Goal: Find specific page/section: Find specific page/section

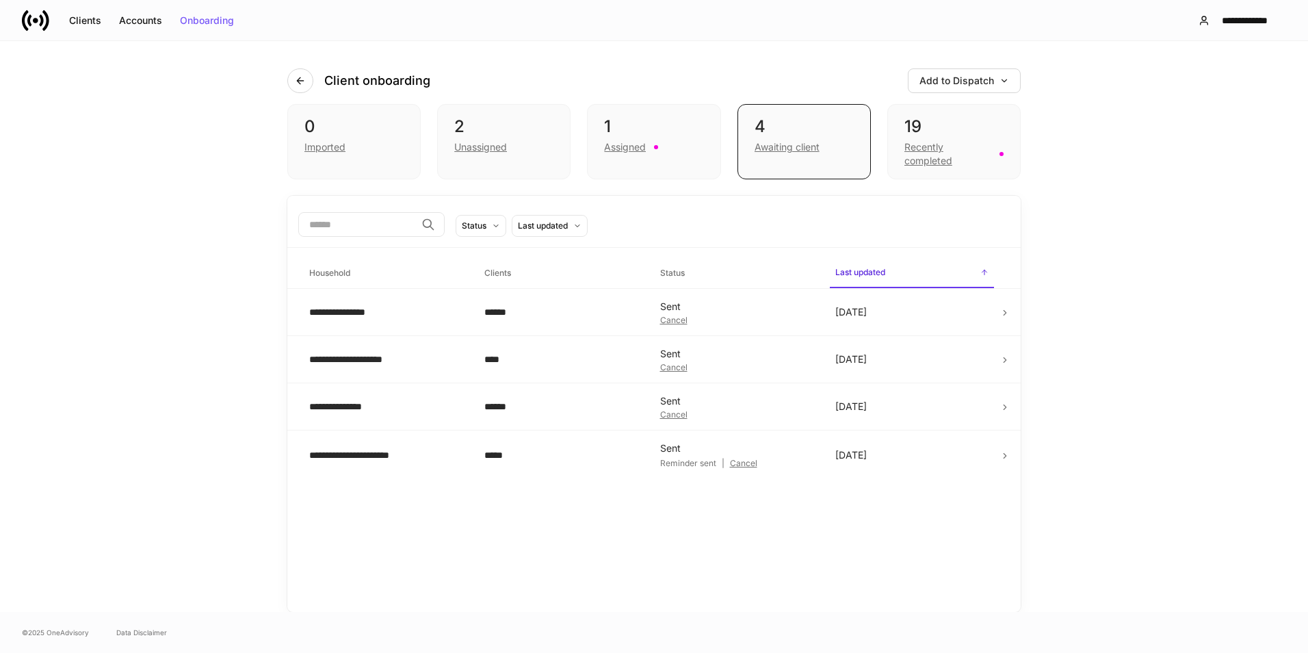
click at [667, 147] on div "Assigned" at bounding box center [653, 145] width 99 height 16
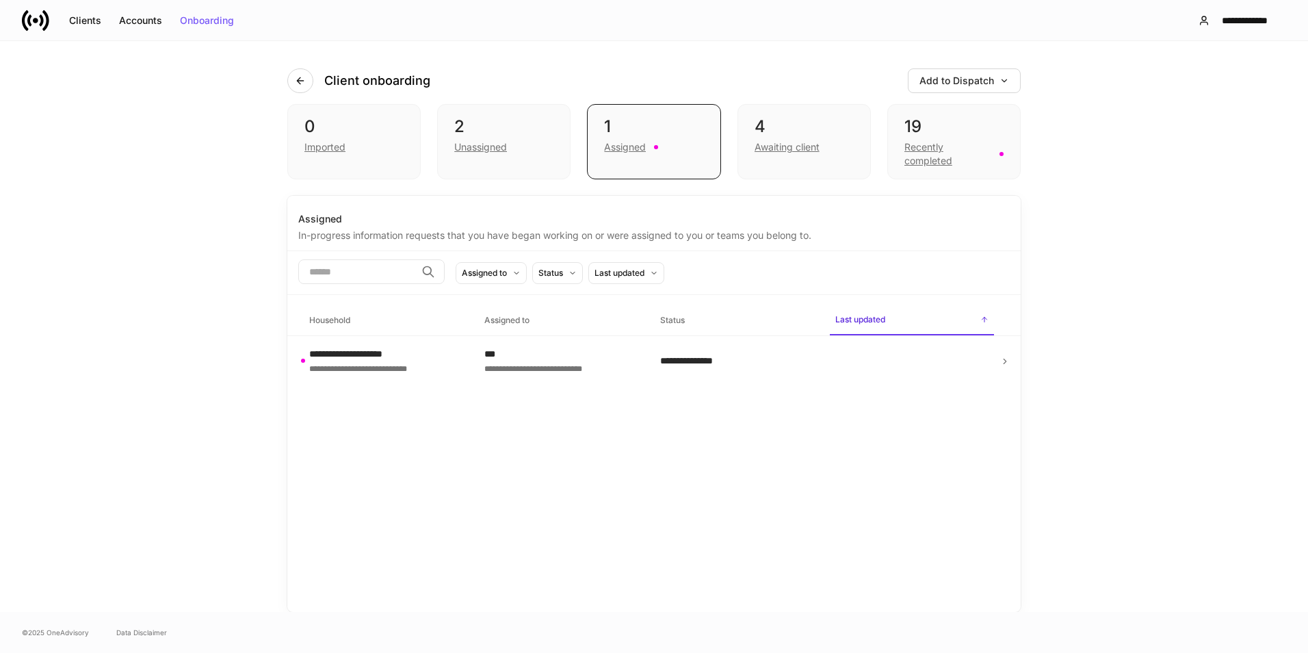
click at [944, 363] on div at bounding box center [911, 361] width 153 height 22
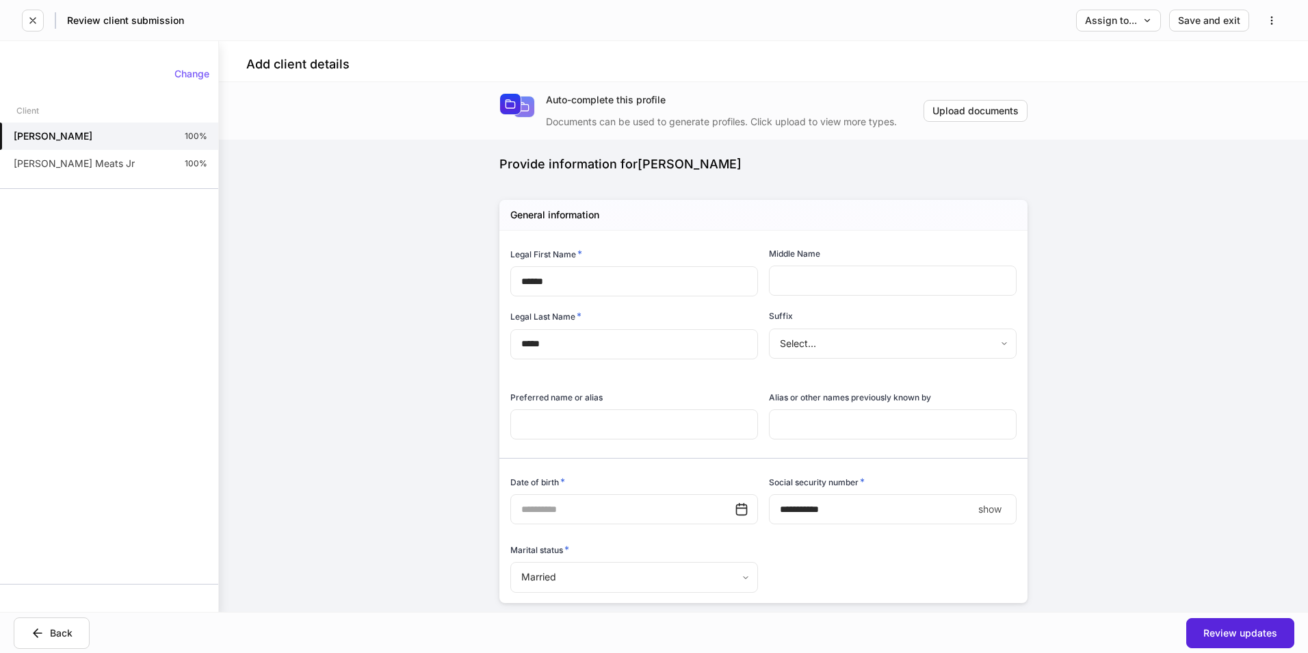
type input "**********"
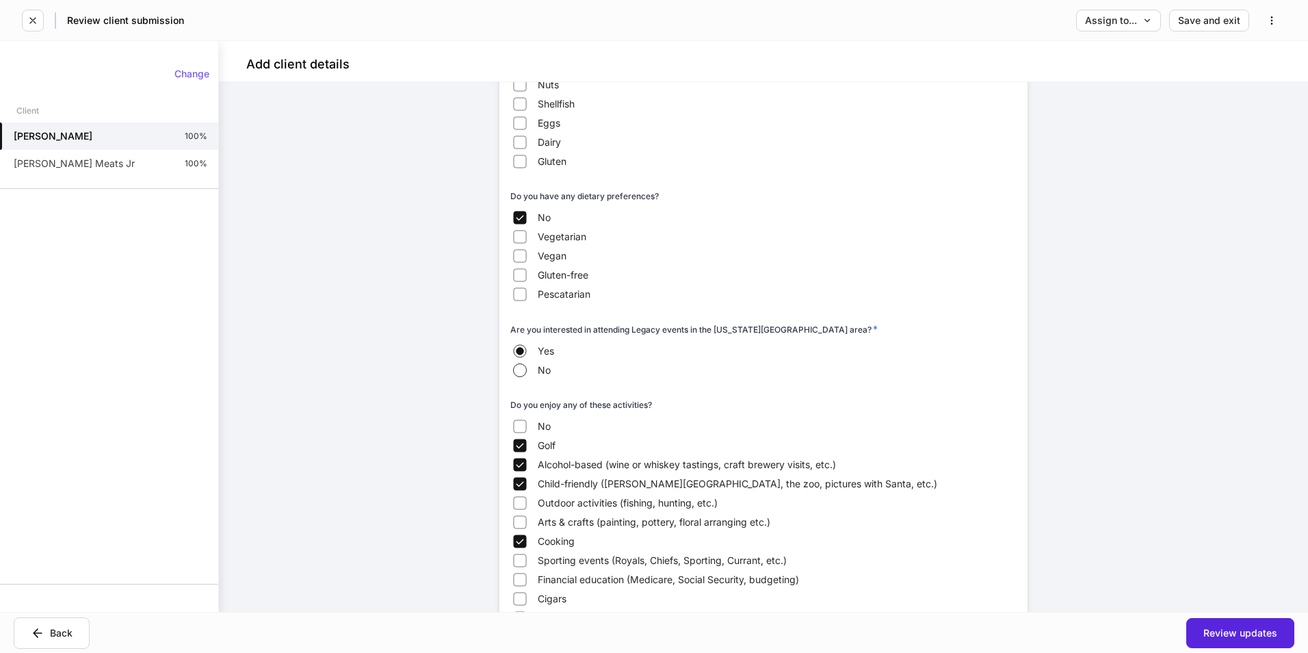
scroll to position [2224, 0]
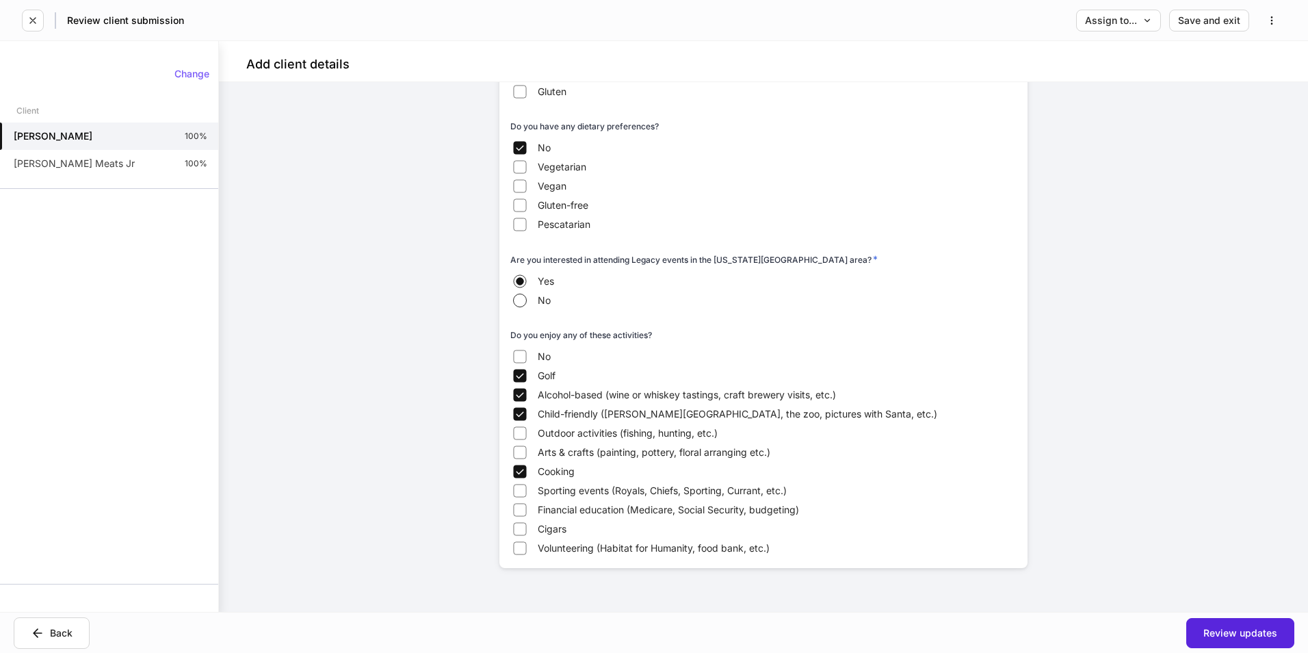
click at [110, 174] on div "[PERSON_NAME] Meats Jr 100%" at bounding box center [109, 163] width 218 height 27
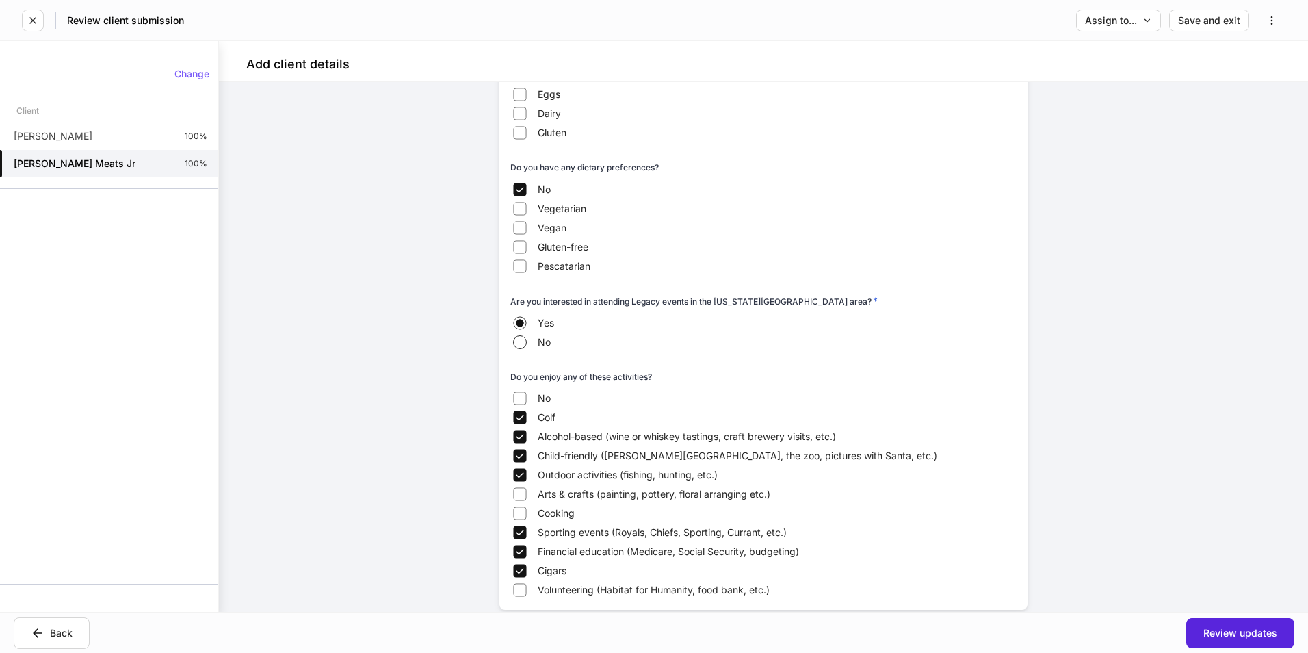
scroll to position [2081, 0]
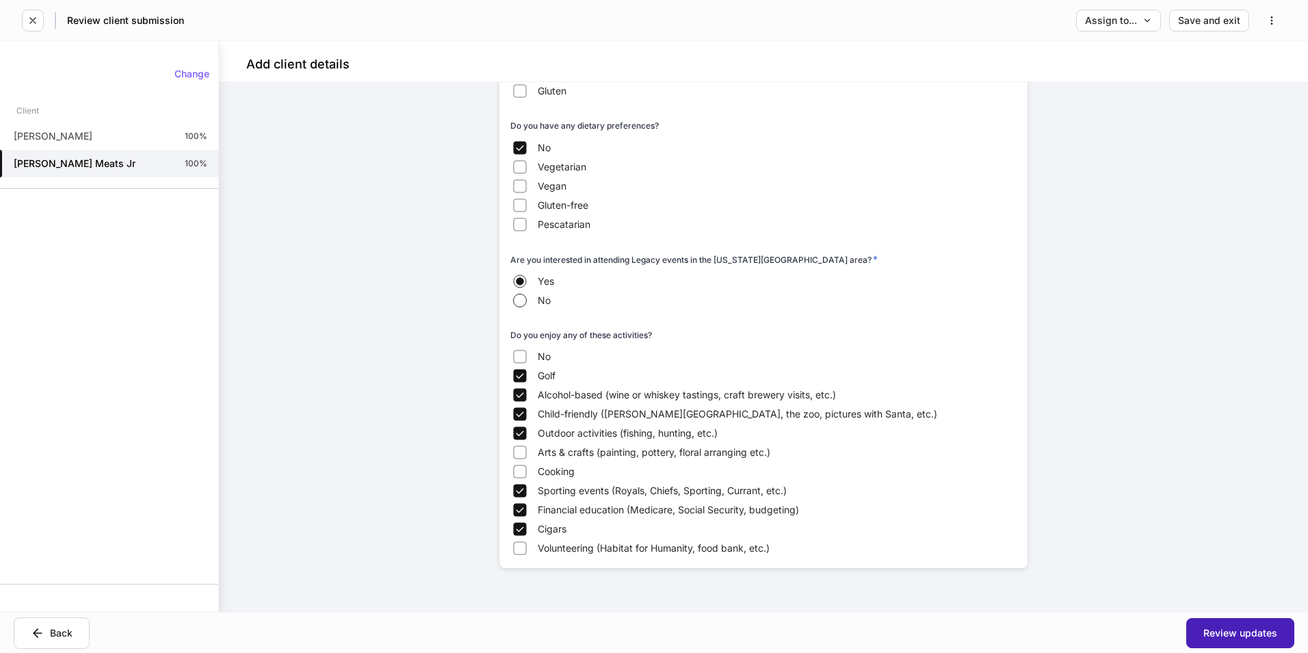
click at [1275, 642] on button "Review updates" at bounding box center [1240, 633] width 108 height 30
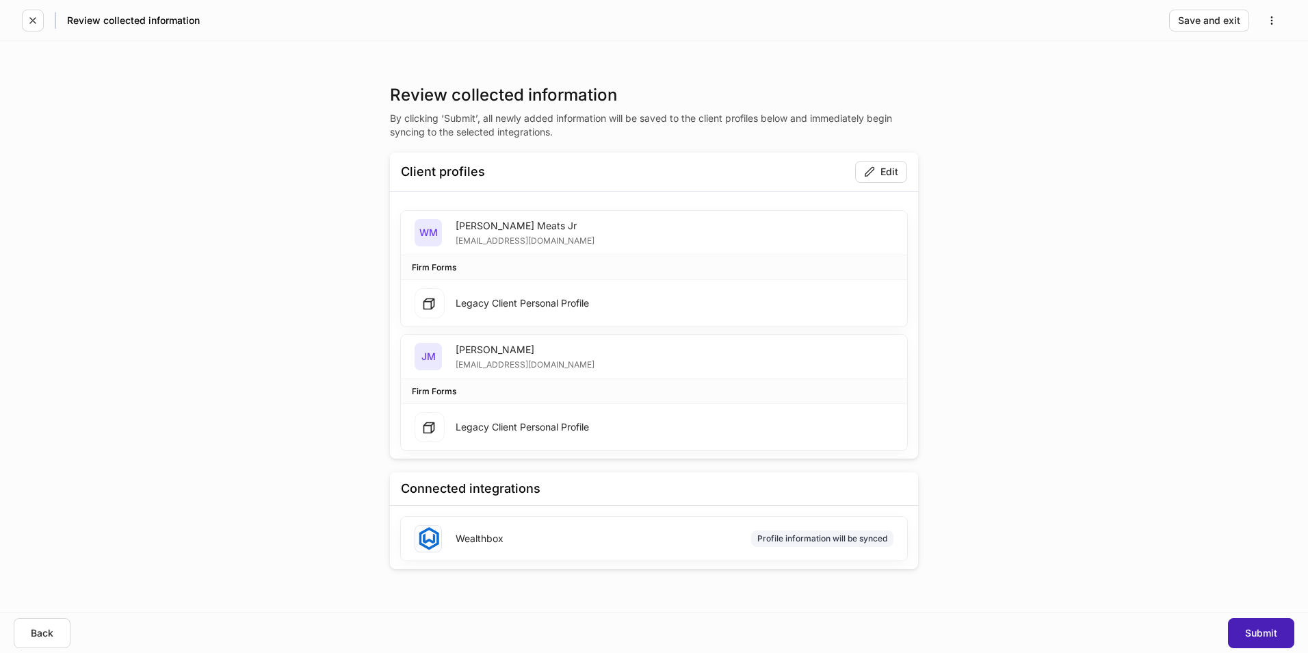
drag, startPoint x: 1261, startPoint y: 633, endPoint x: 1274, endPoint y: 624, distance: 16.7
click at [1263, 631] on div "Submit" at bounding box center [1261, 633] width 32 height 10
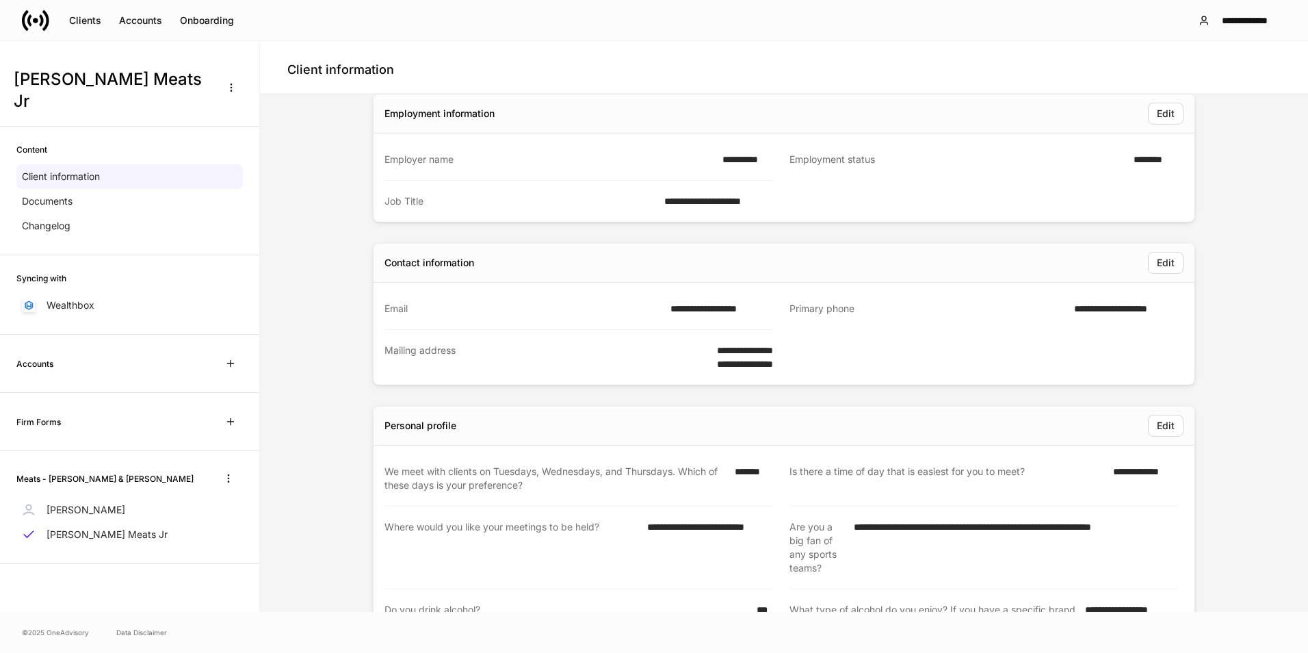
scroll to position [274, 0]
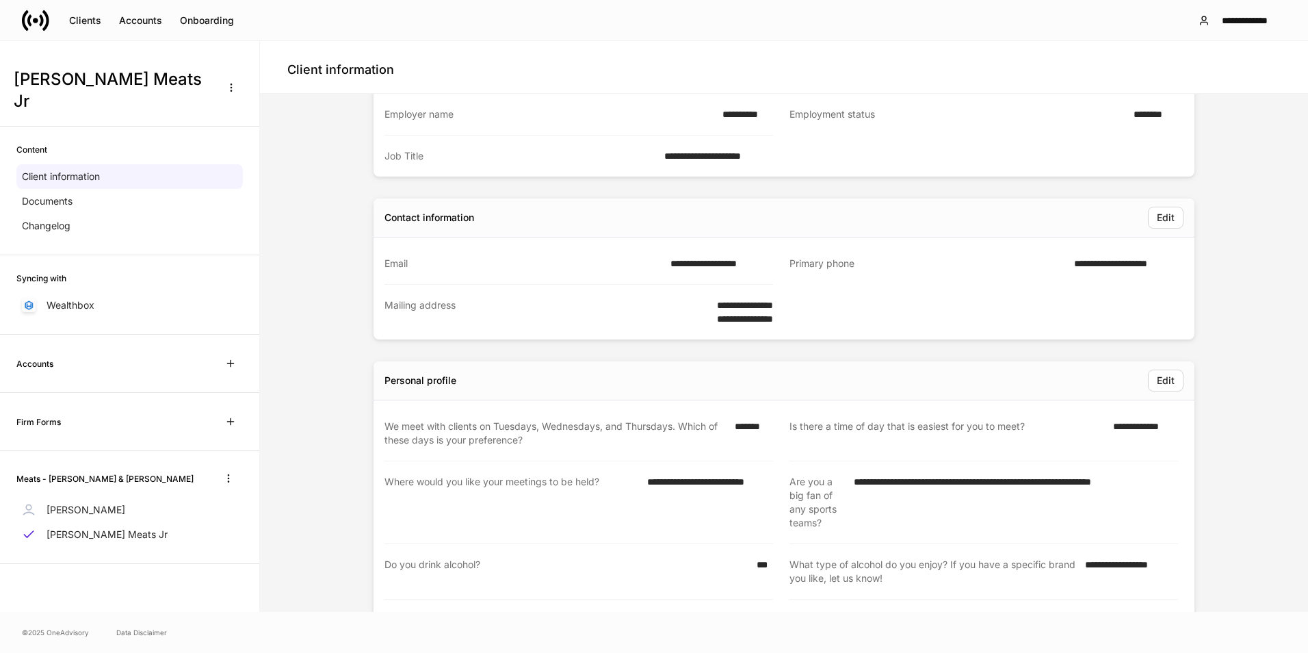
click at [75, 503] on p "[PERSON_NAME]" at bounding box center [86, 510] width 79 height 14
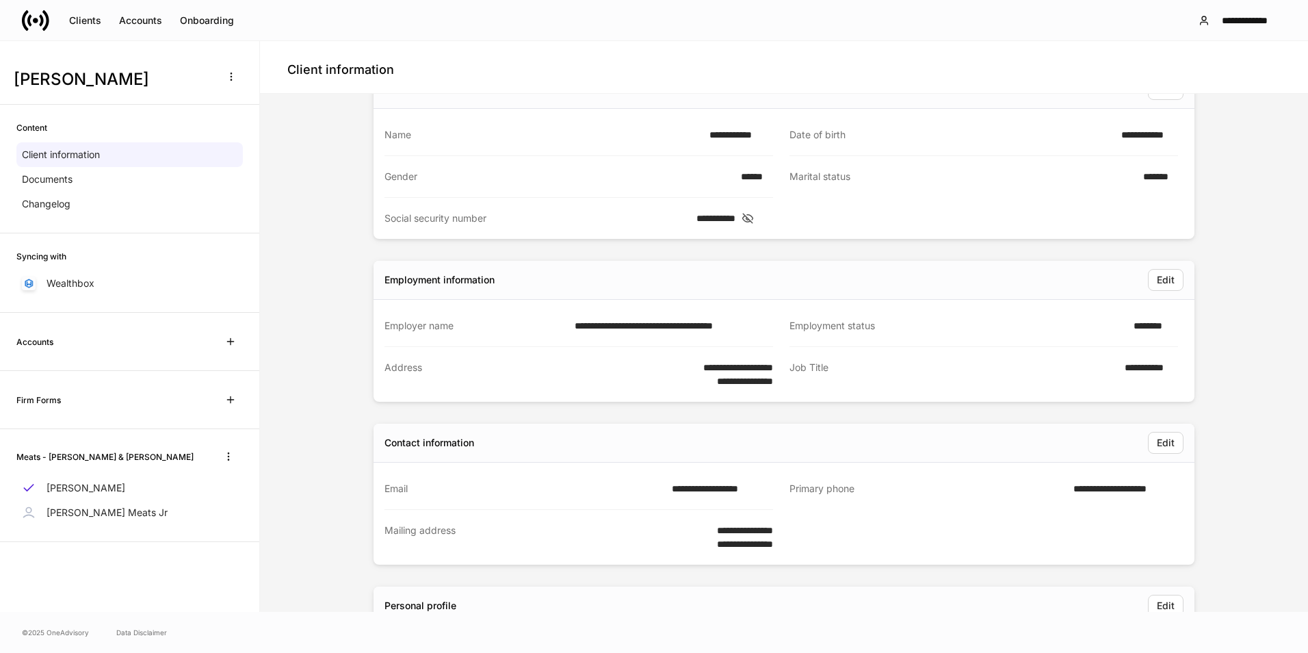
scroll to position [205, 0]
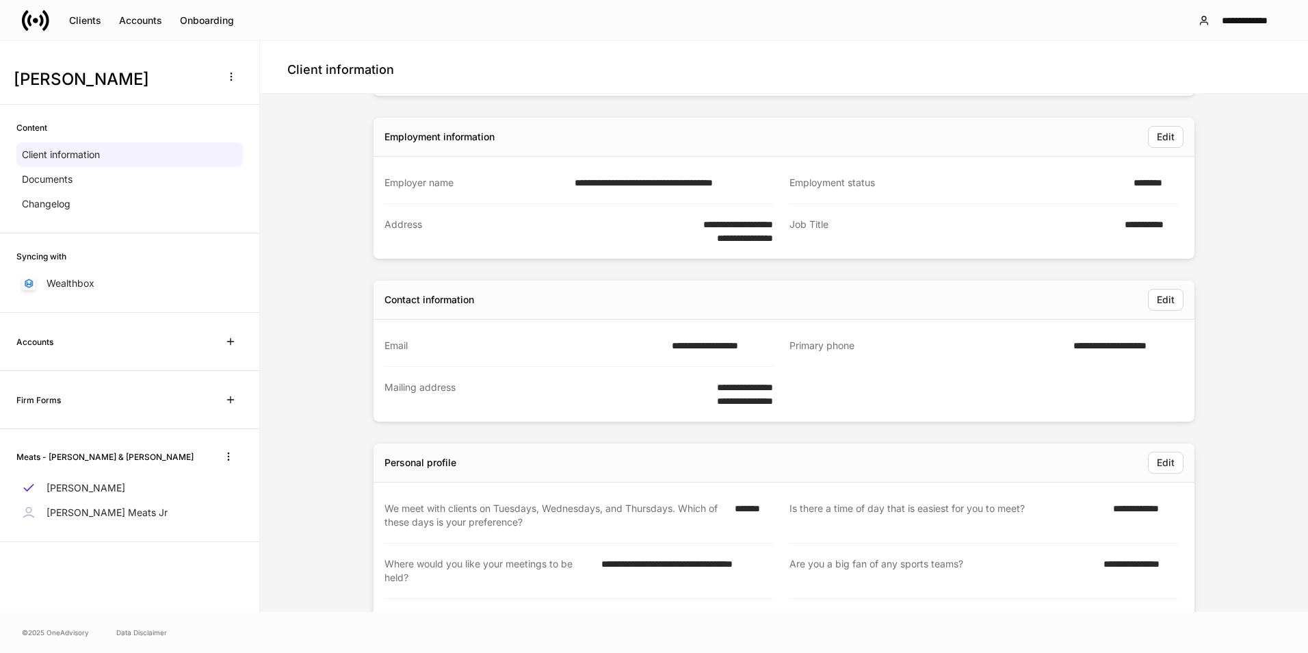
click at [92, 516] on p "[PERSON_NAME] Meats Jr" at bounding box center [107, 512] width 121 height 14
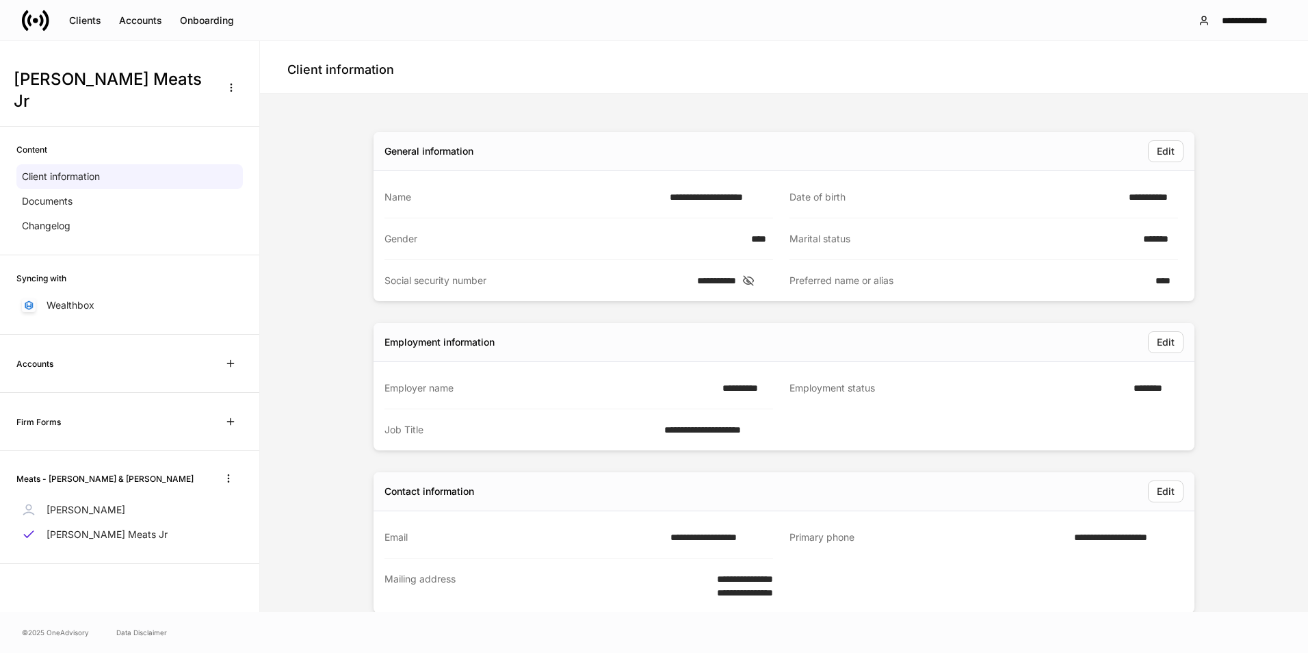
click at [755, 280] on icon at bounding box center [748, 280] width 14 height 12
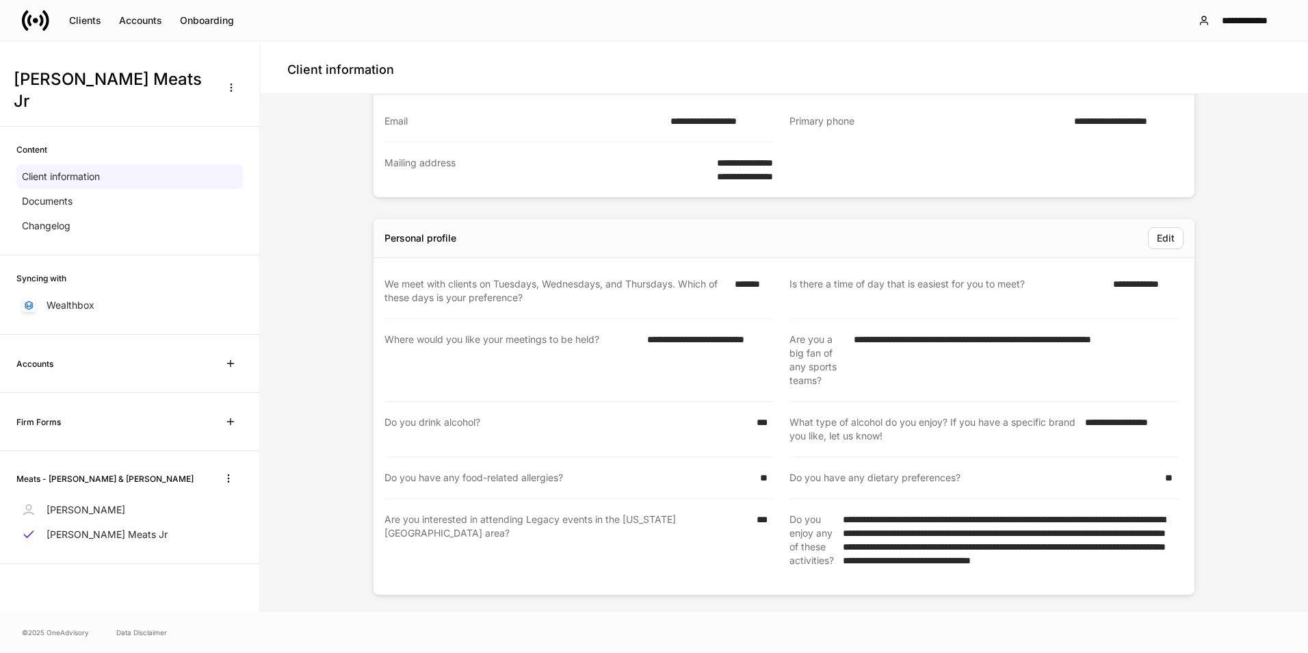
scroll to position [426, 0]
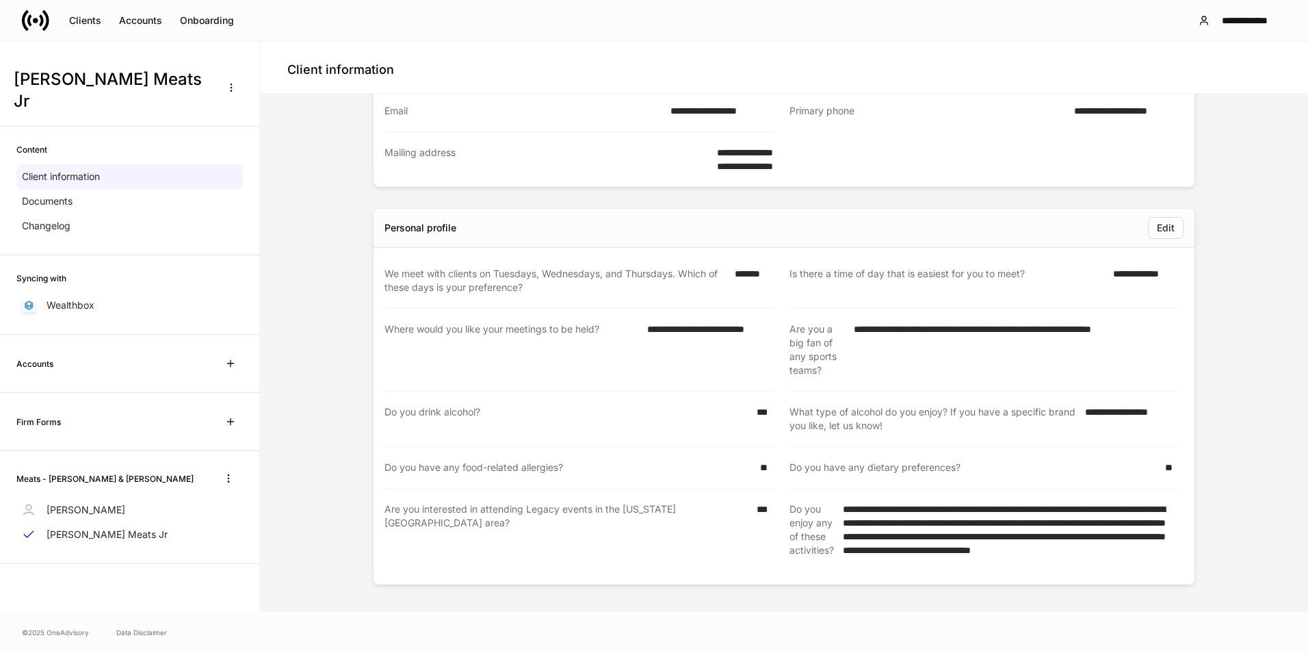
click at [78, 503] on p "[PERSON_NAME]" at bounding box center [86, 510] width 79 height 14
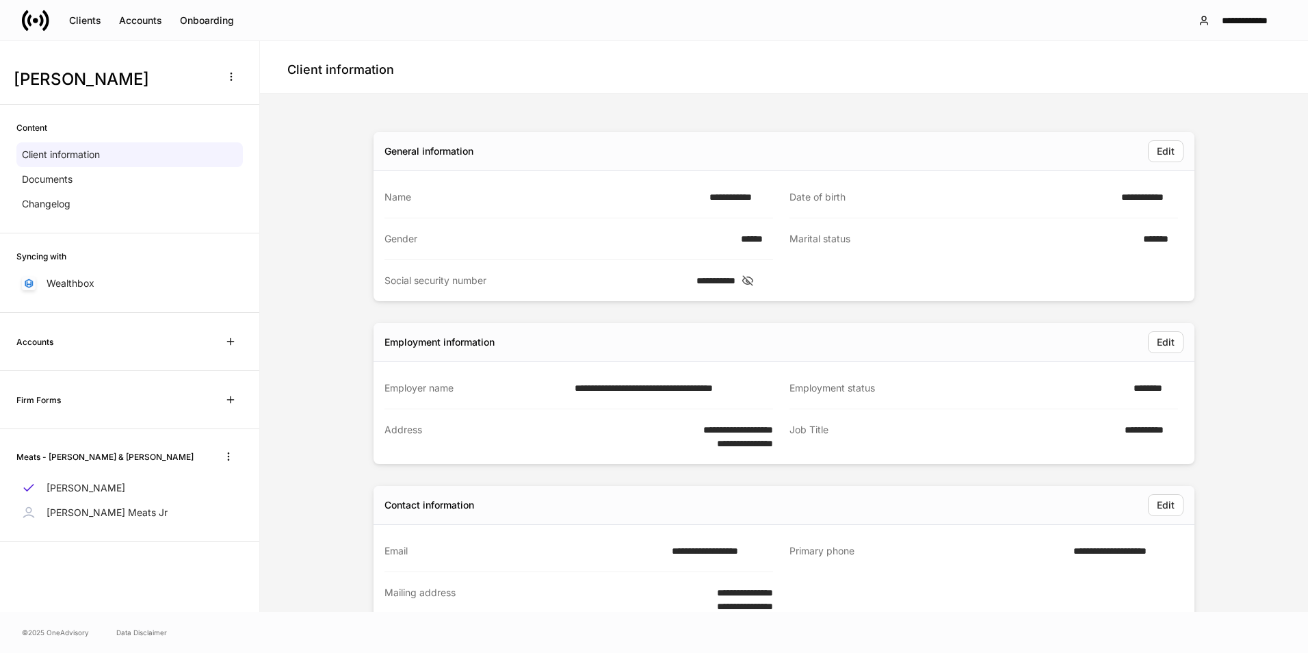
drag, startPoint x: 766, startPoint y: 280, endPoint x: 779, endPoint y: 277, distance: 13.3
click at [753, 280] on icon at bounding box center [748, 281] width 10 height 10
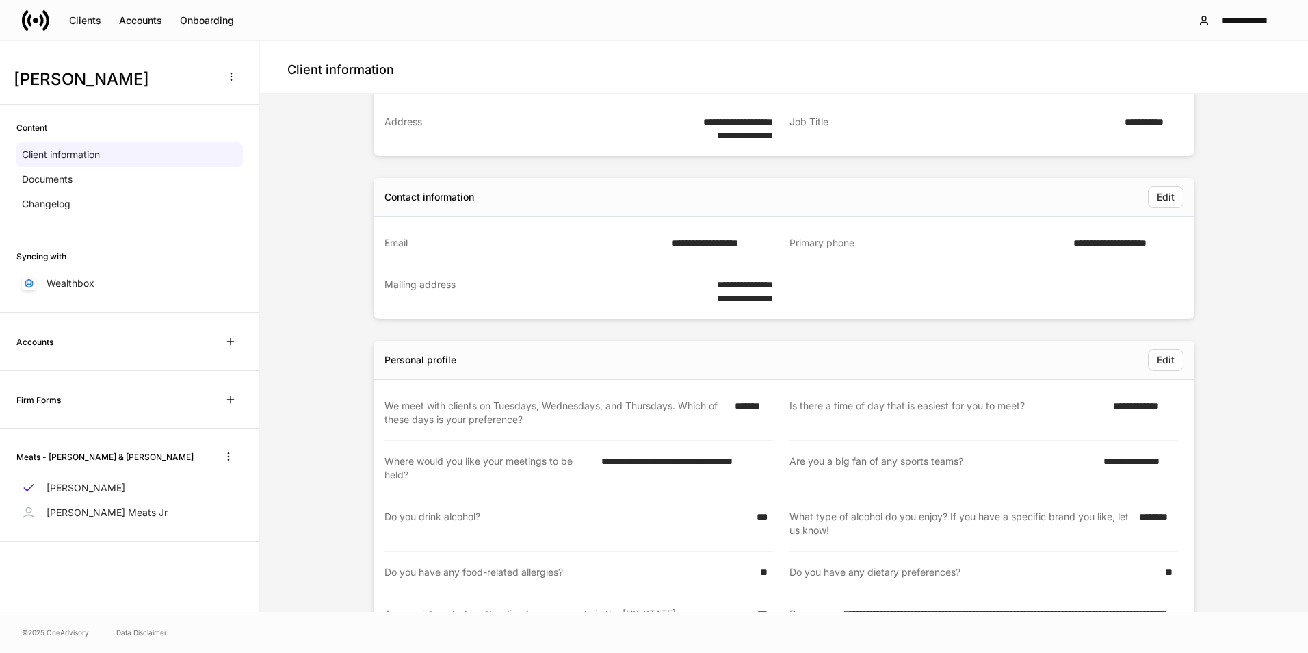
scroll to position [399, 0]
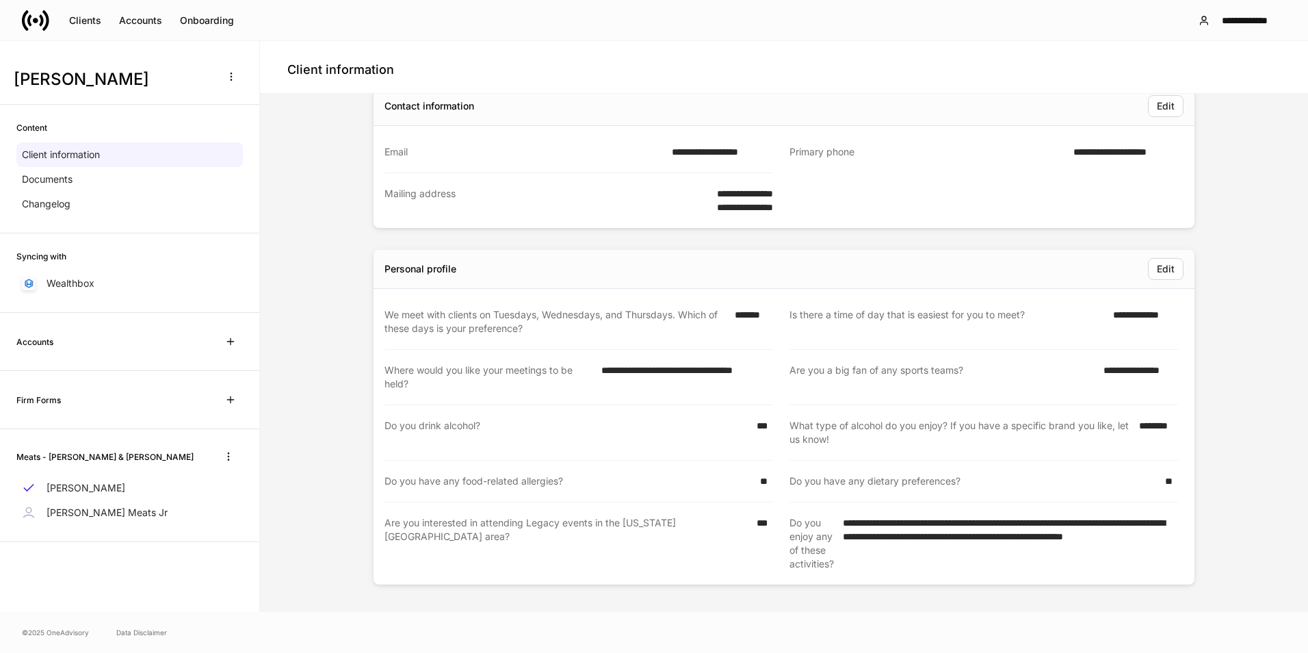
click at [106, 506] on p "[PERSON_NAME] Meats Jr" at bounding box center [107, 512] width 121 height 14
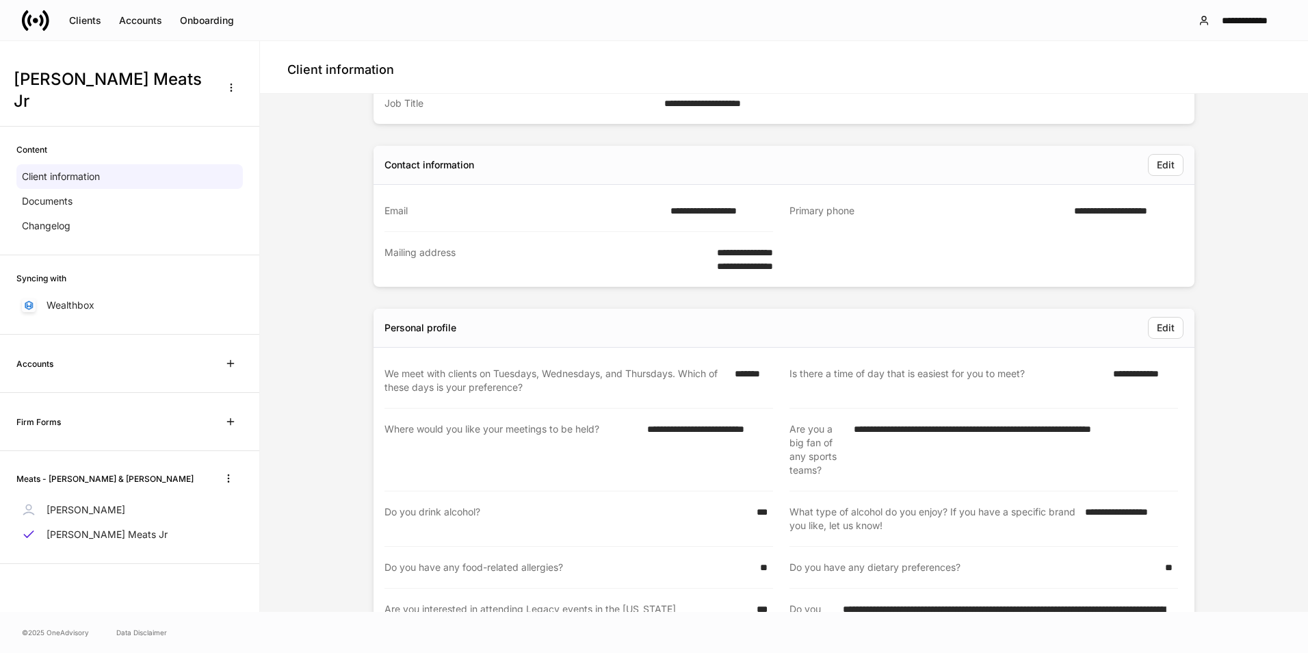
scroll to position [426, 0]
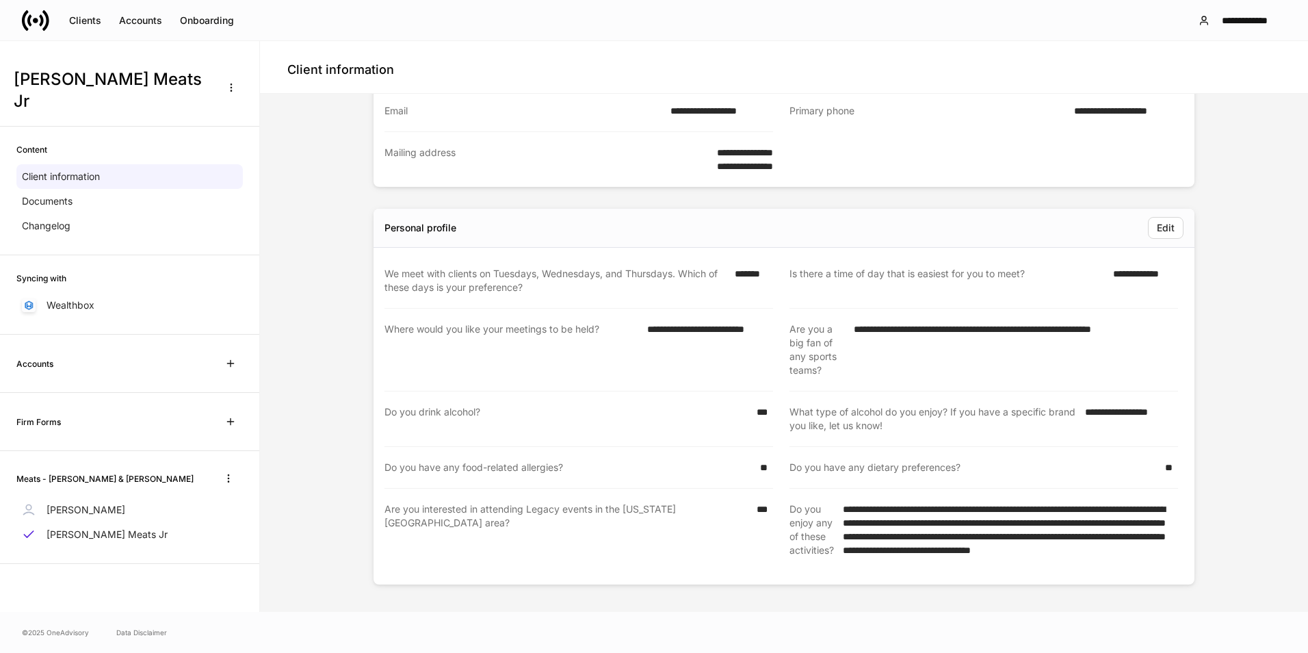
click at [89, 503] on p "[PERSON_NAME]" at bounding box center [86, 510] width 79 height 14
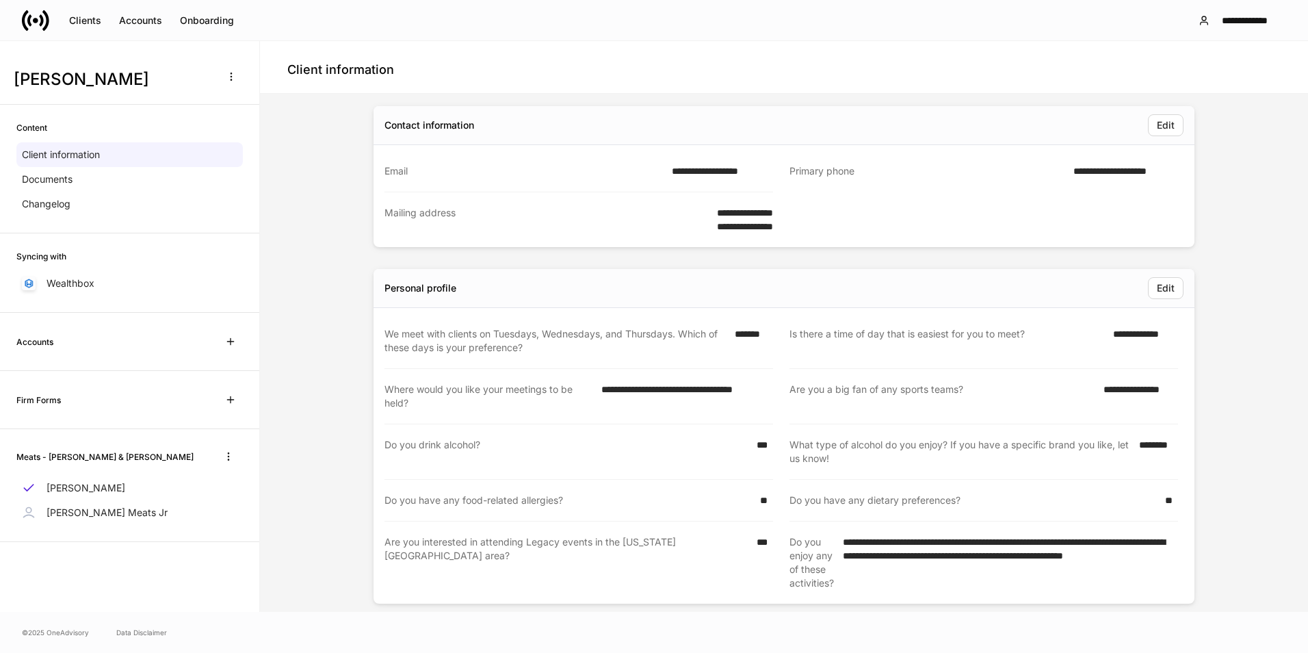
scroll to position [399, 0]
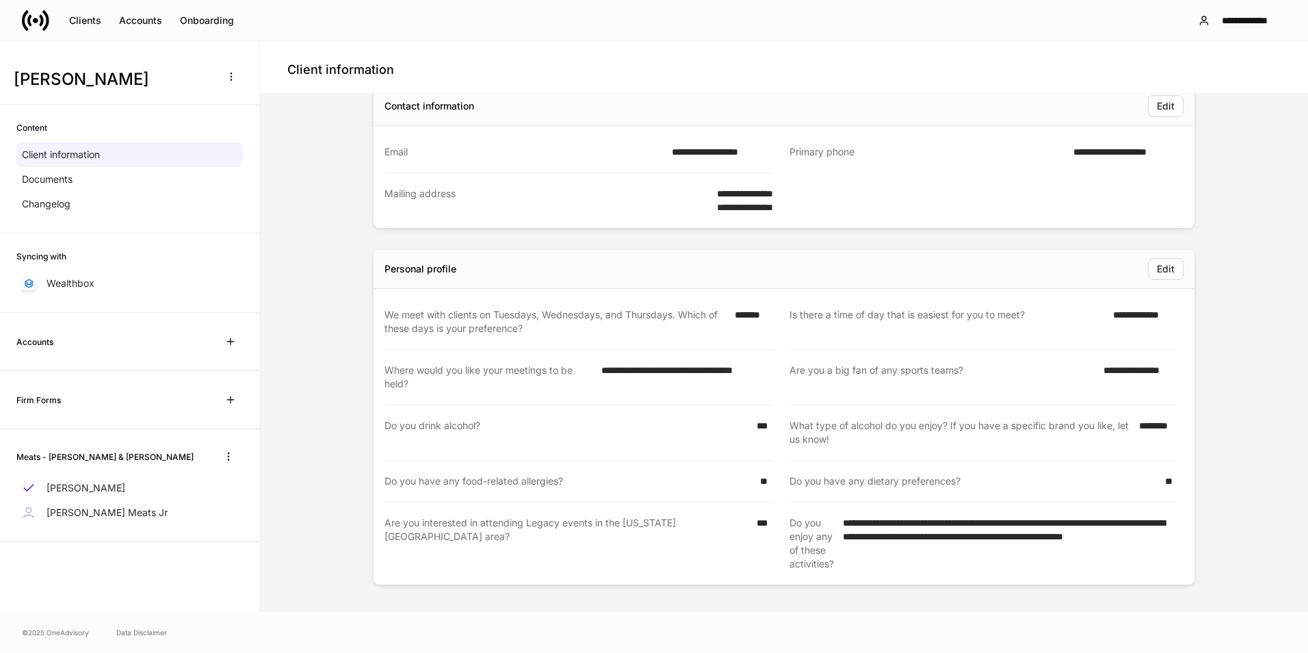
click at [36, 14] on icon at bounding box center [35, 20] width 27 height 27
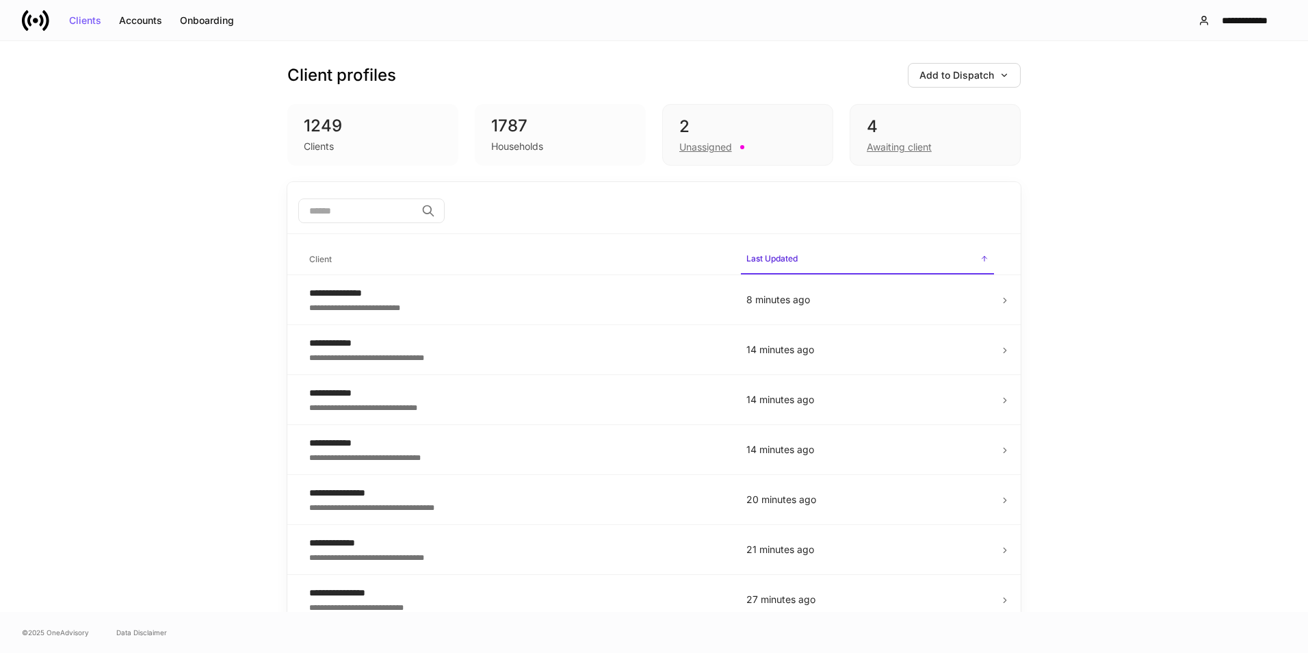
click at [360, 214] on input "search" at bounding box center [357, 210] width 118 height 25
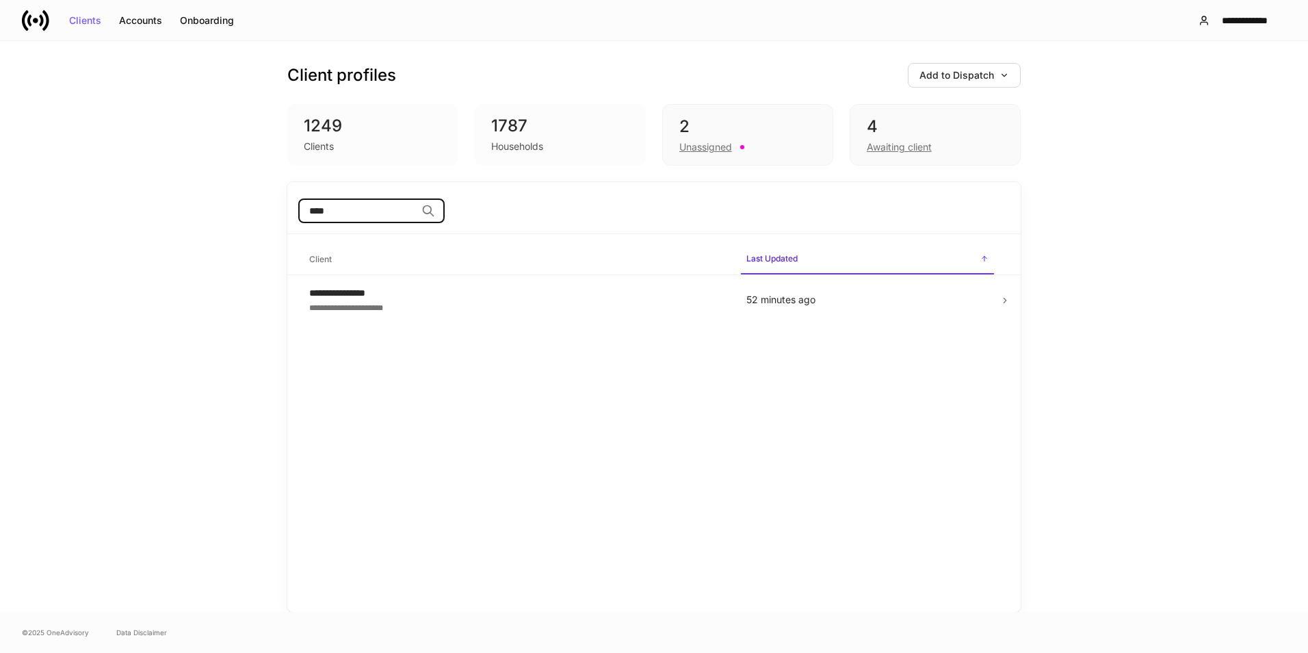
type input "****"
click at [464, 311] on div "**********" at bounding box center [516, 307] width 415 height 14
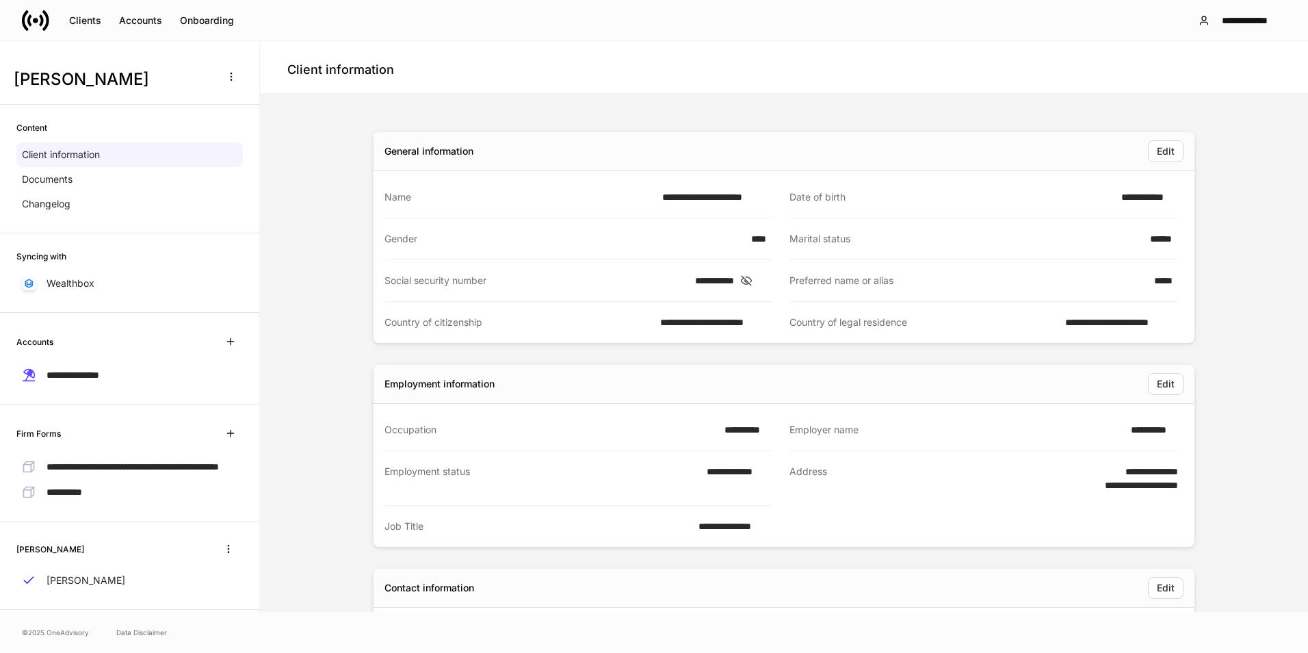
click at [751, 280] on icon at bounding box center [746, 281] width 10 height 10
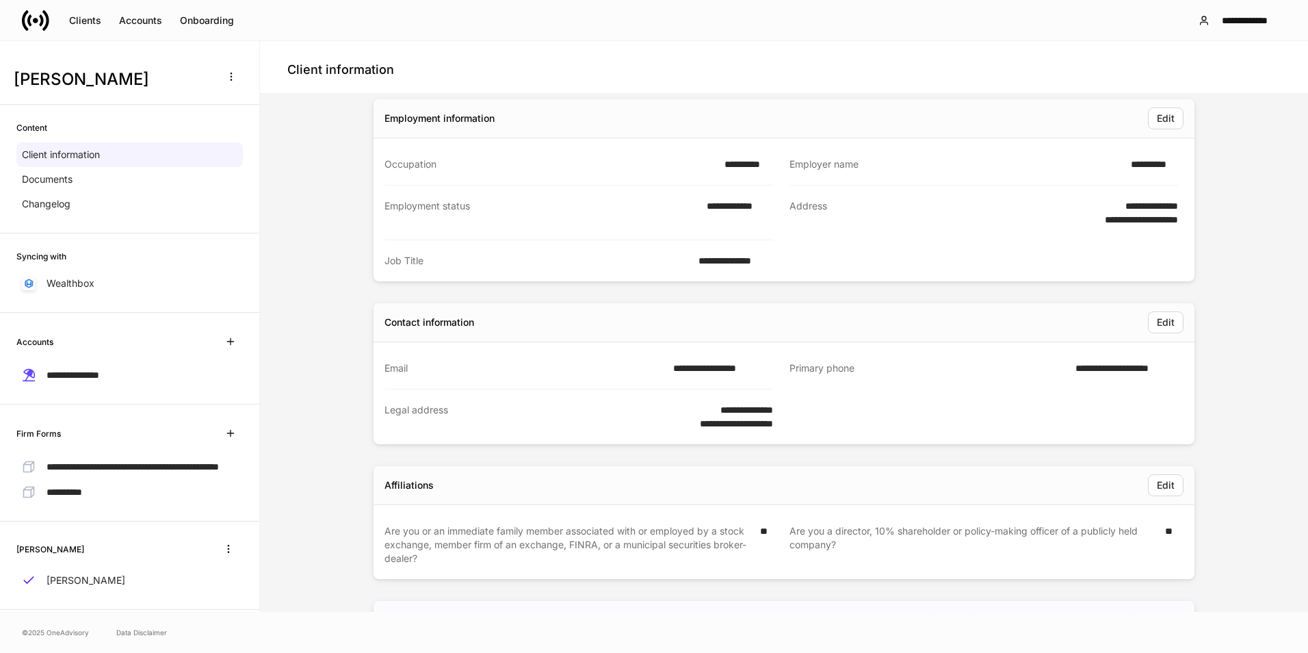
scroll to position [274, 0]
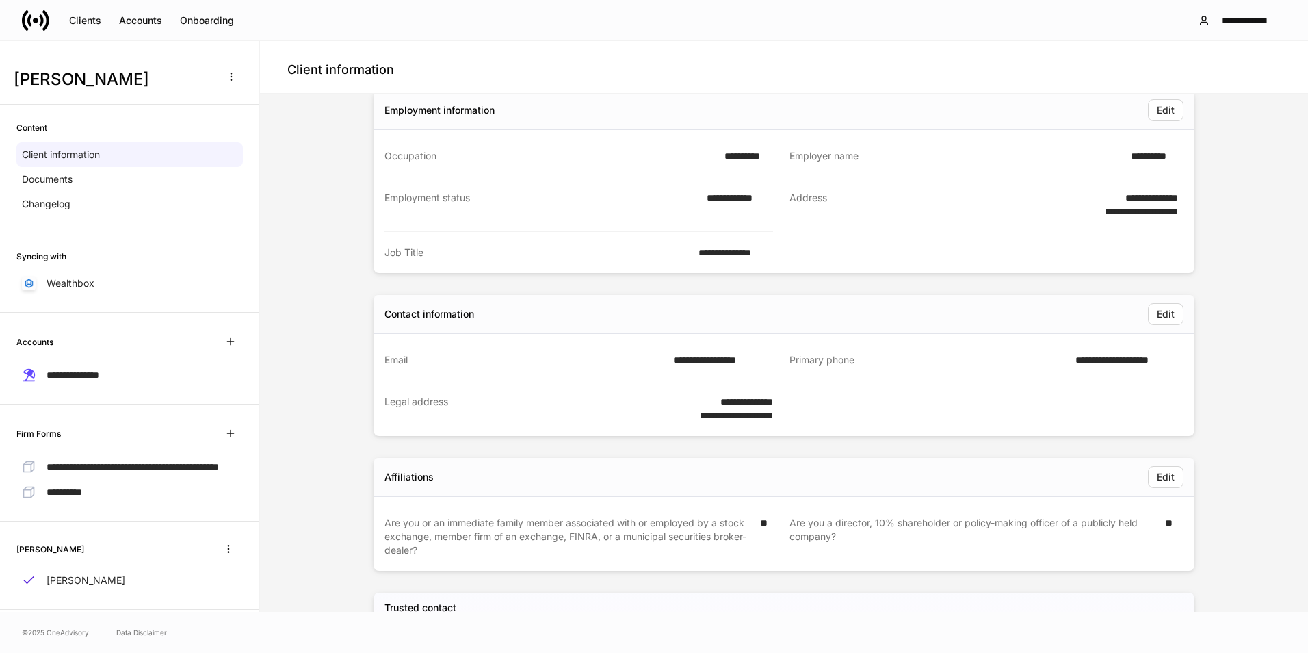
click at [997, 423] on div "**********" at bounding box center [773, 387] width 810 height 96
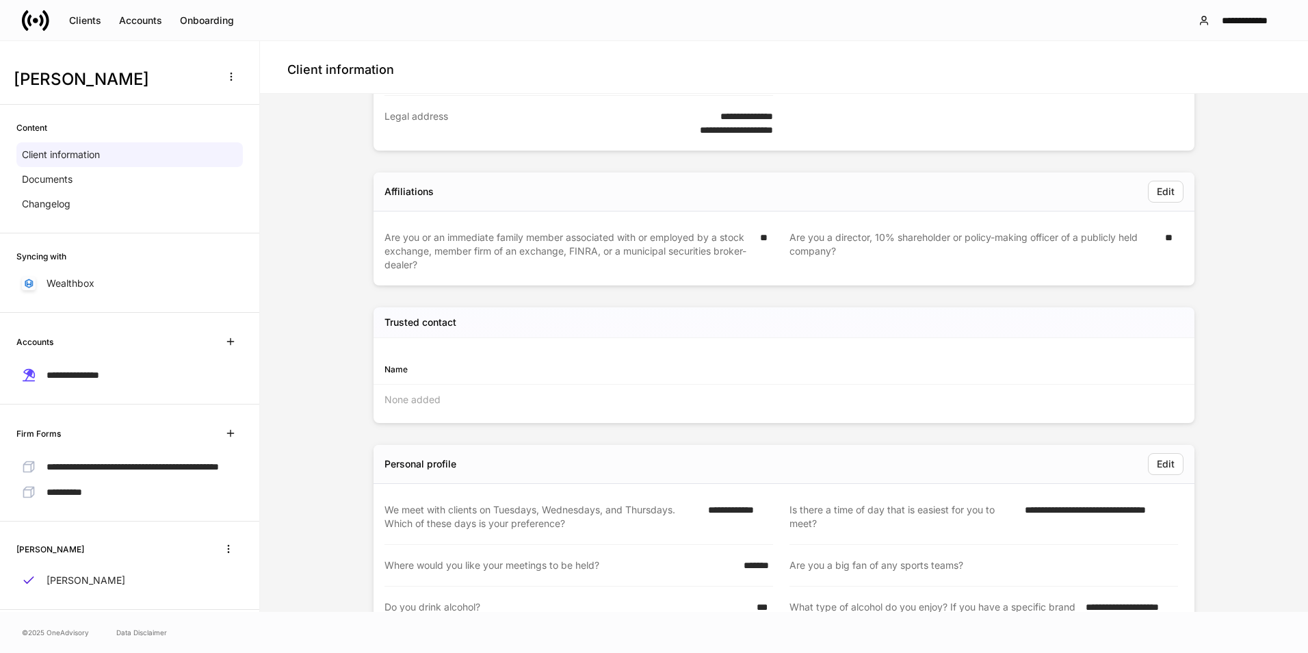
scroll to position [412, 0]
